Goal: Task Accomplishment & Management: Manage account settings

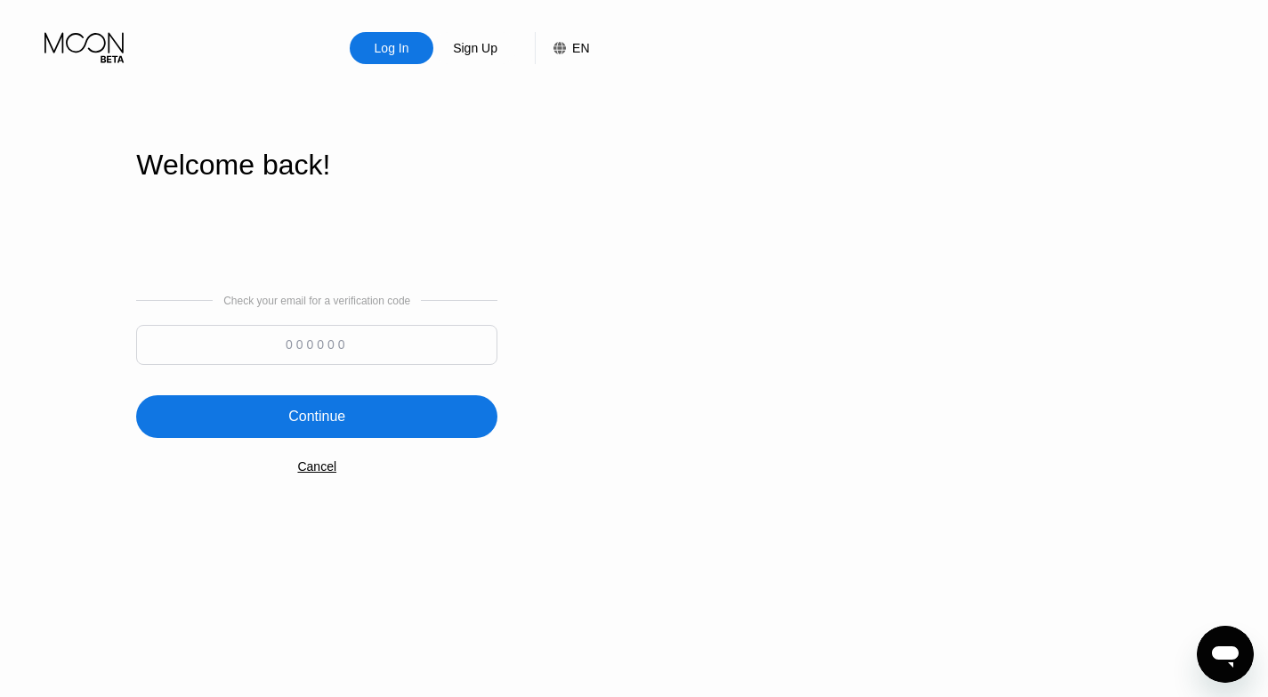
click at [270, 343] on input at bounding box center [316, 345] width 361 height 40
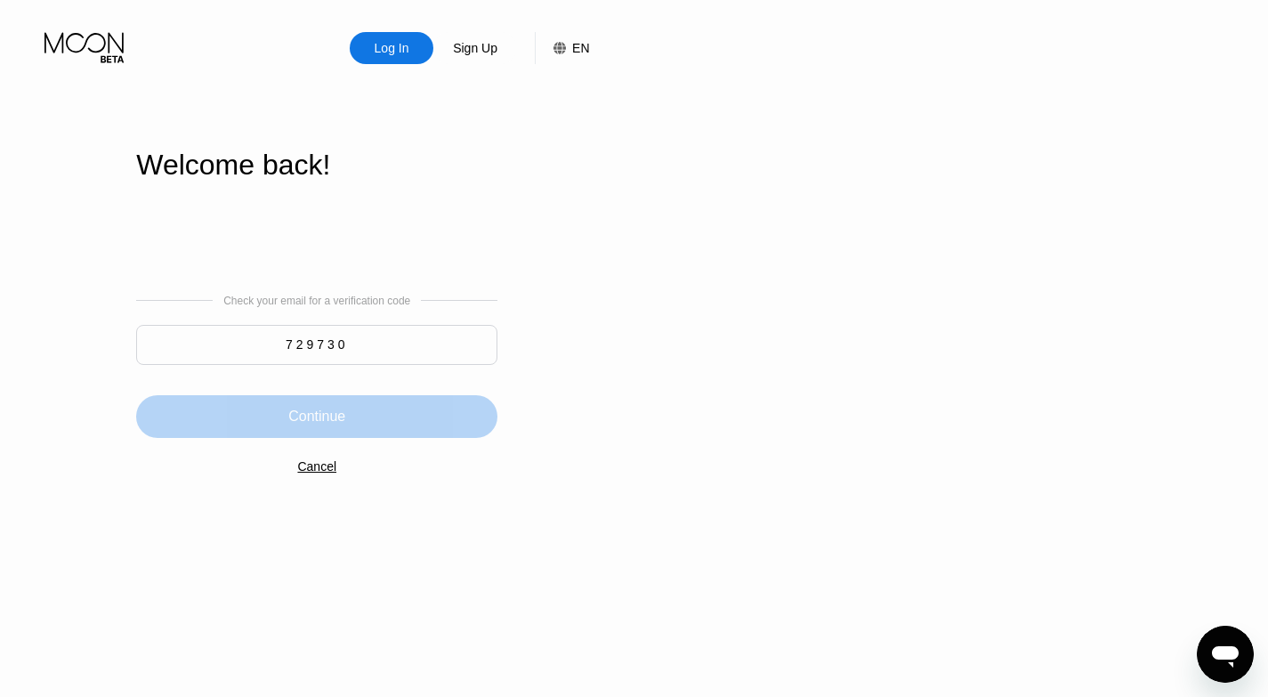
click at [290, 434] on div "Continue" at bounding box center [316, 416] width 361 height 43
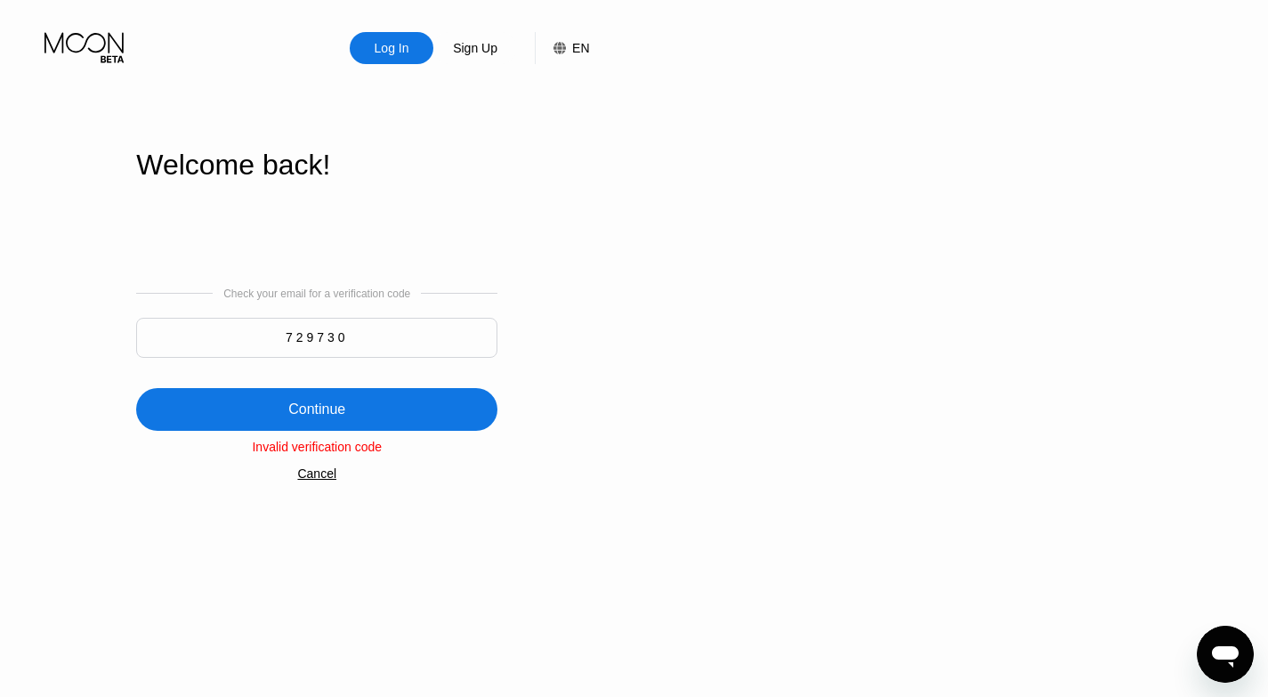
click at [384, 332] on input "729730" at bounding box center [316, 338] width 361 height 40
drag, startPoint x: 330, startPoint y: 334, endPoint x: 364, endPoint y: 333, distance: 33.8
click at [364, 333] on input "729730" at bounding box center [316, 338] width 361 height 40
type input "729703"
click at [385, 397] on div "Continue" at bounding box center [316, 409] width 361 height 43
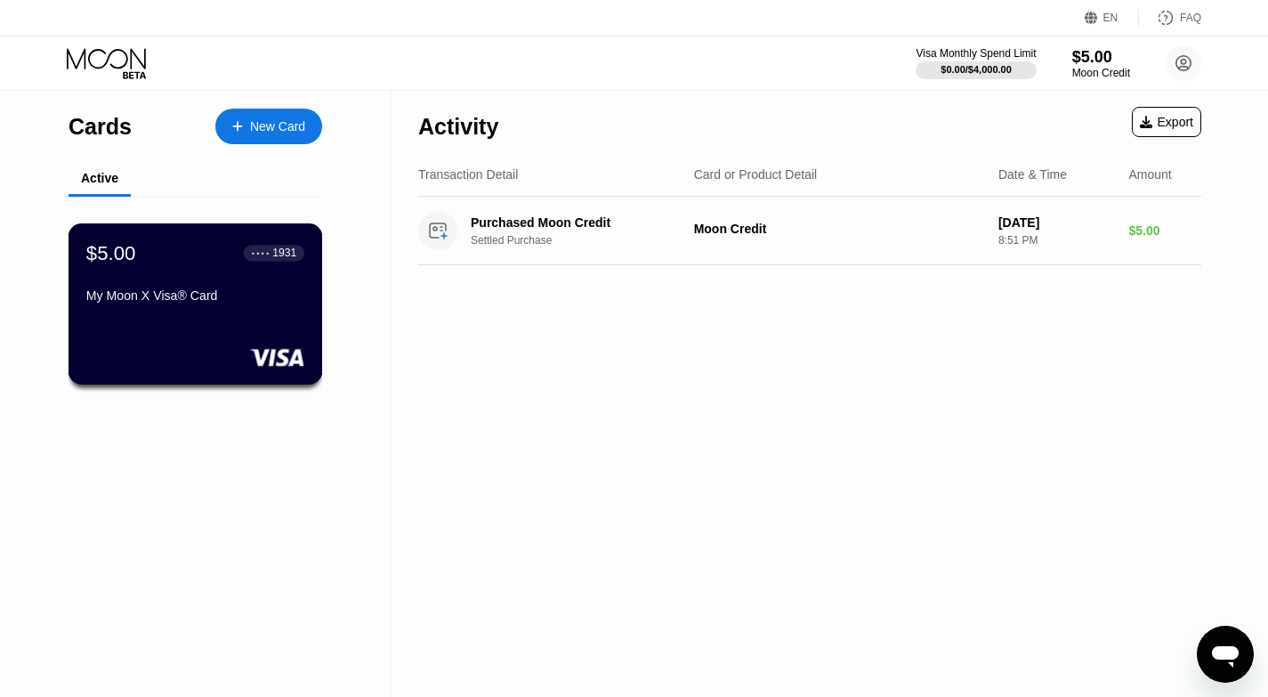
click at [301, 310] on div "My Moon X Visa® Card" at bounding box center [195, 298] width 218 height 21
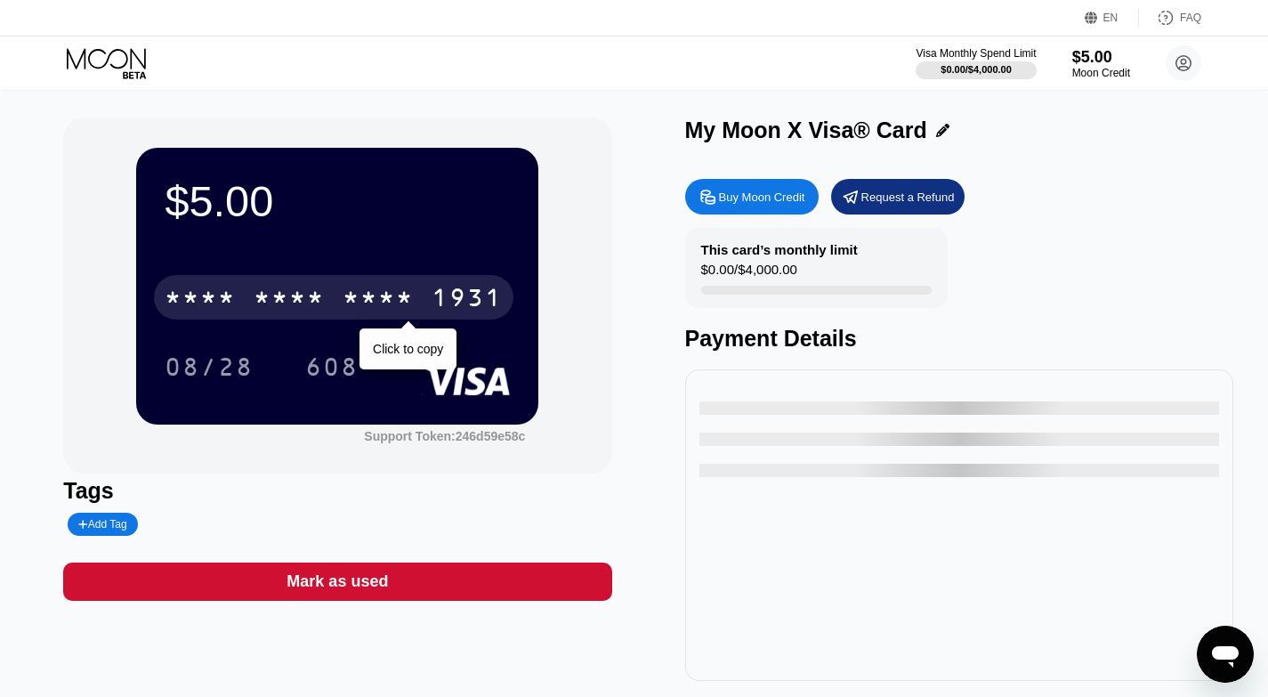
click at [299, 301] on div "* * * *" at bounding box center [289, 300] width 71 height 28
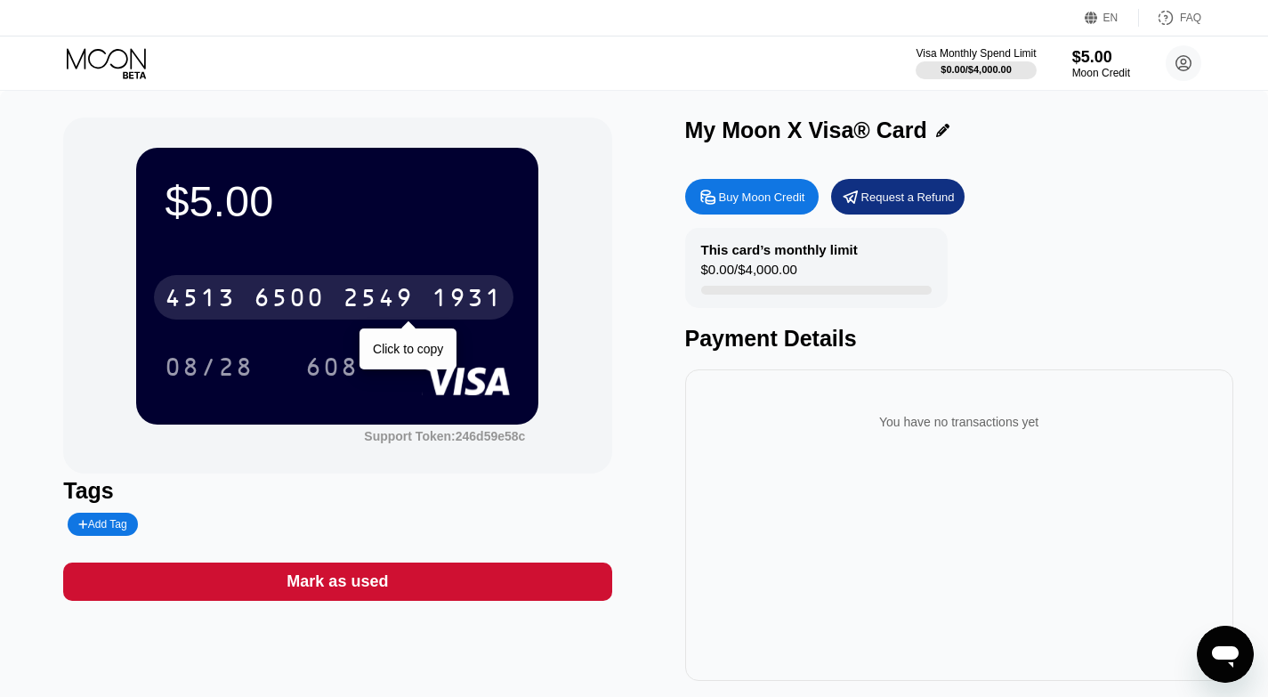
click at [391, 283] on div "4513 6500 2549 1931" at bounding box center [333, 297] width 359 height 44
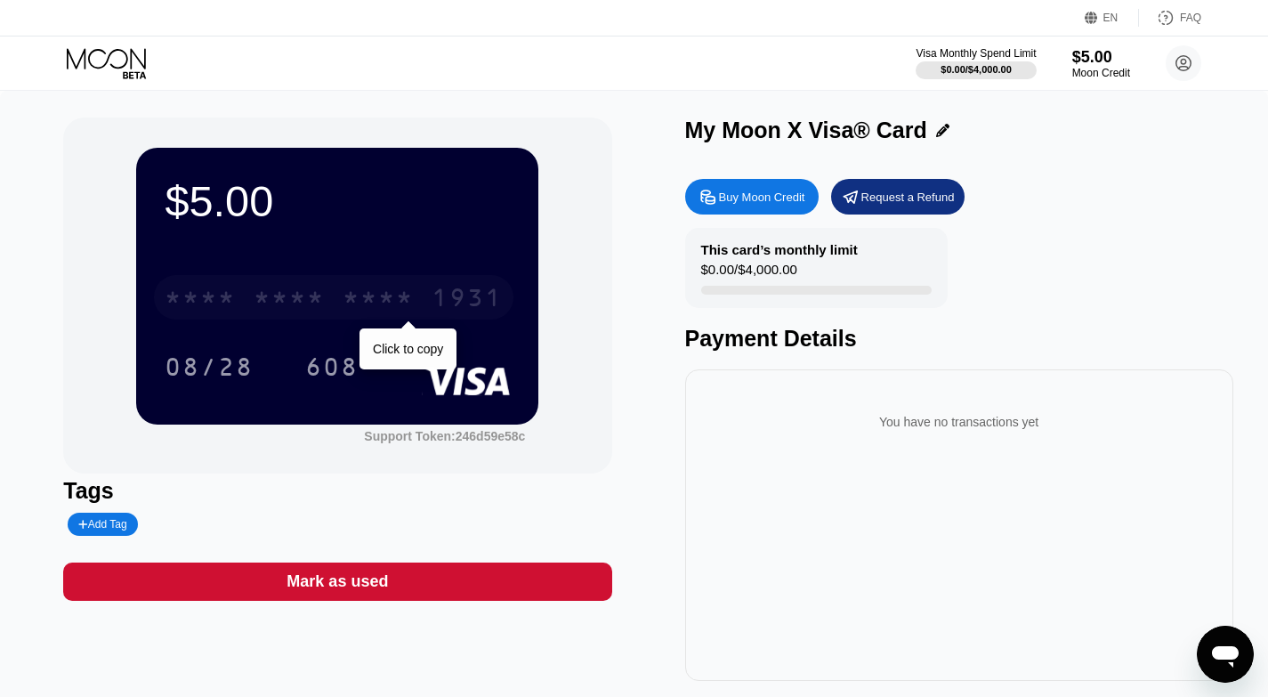
click at [364, 307] on div "* * * *" at bounding box center [378, 300] width 71 height 28
